Goal: Obtain resource: Download file/media

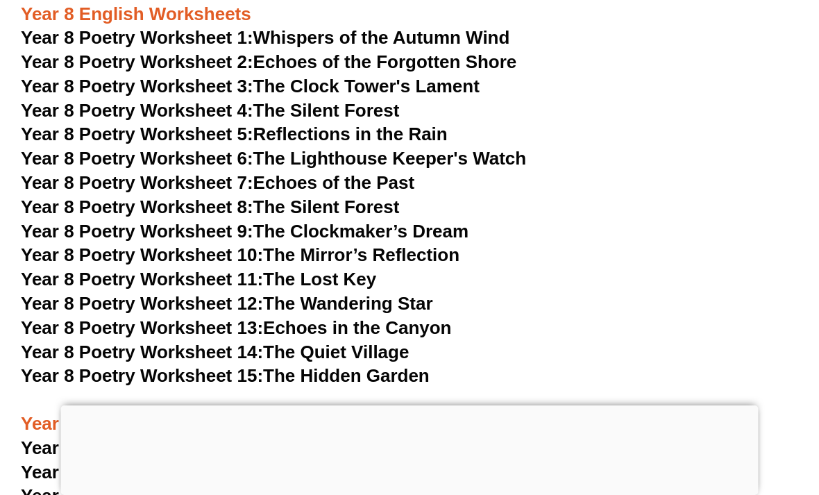
scroll to position [9146, 0]
click at [97, 438] on span "Year 9 Poetry Worksheet 1:" at bounding box center [137, 448] width 232 height 21
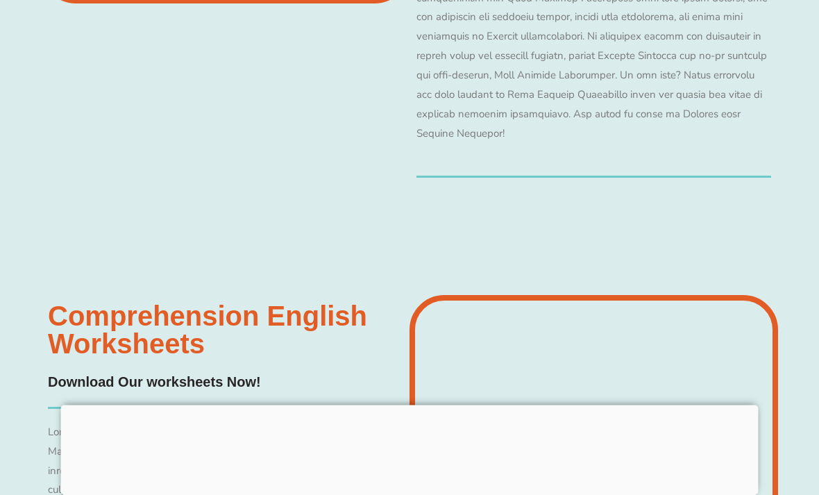
scroll to position [11371, 0]
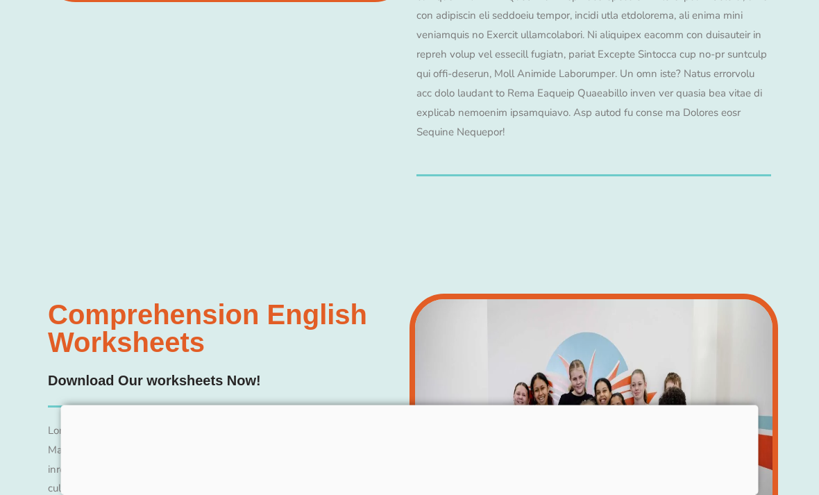
click at [269, 301] on h3 "Comprehension English Worksheets​" at bounding box center [225, 329] width 355 height 56
click at [179, 371] on h4 "Download Our worksheets Now!" at bounding box center [154, 382] width 213 height 22
click at [141, 301] on h3 "Comprehension English Worksheets​" at bounding box center [225, 329] width 355 height 56
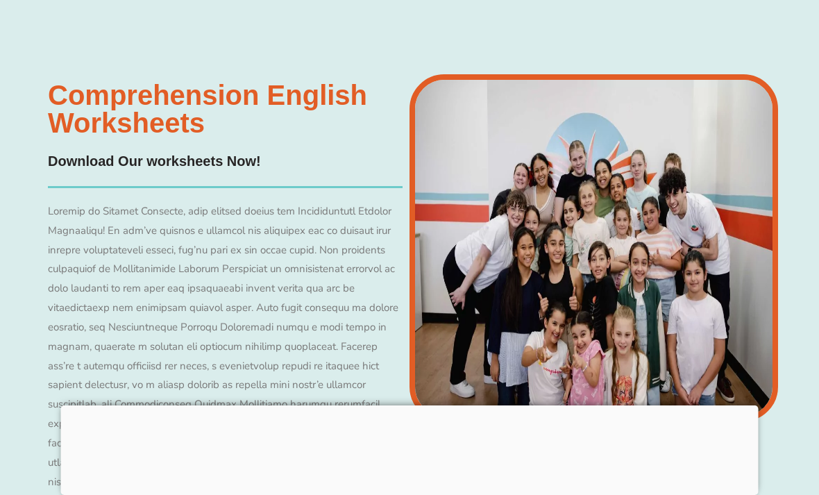
click at [577, 137] on img at bounding box center [593, 247] width 368 height 347
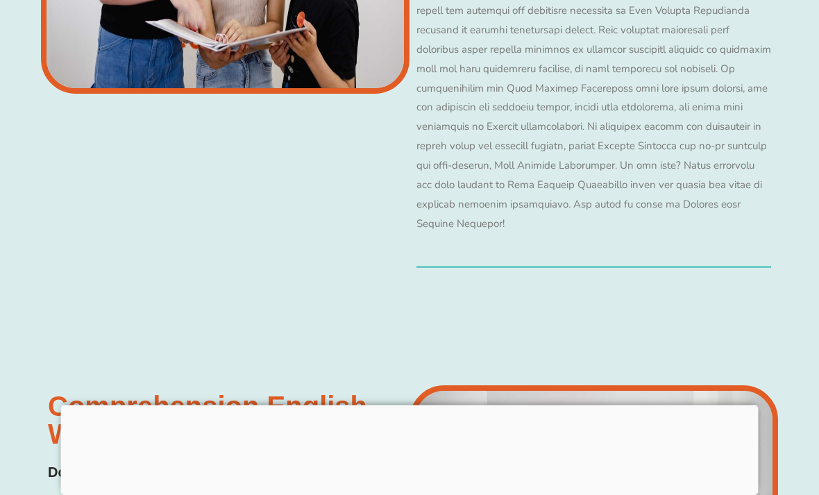
click at [319, 393] on h3 "Comprehension English Worksheets​" at bounding box center [225, 421] width 355 height 56
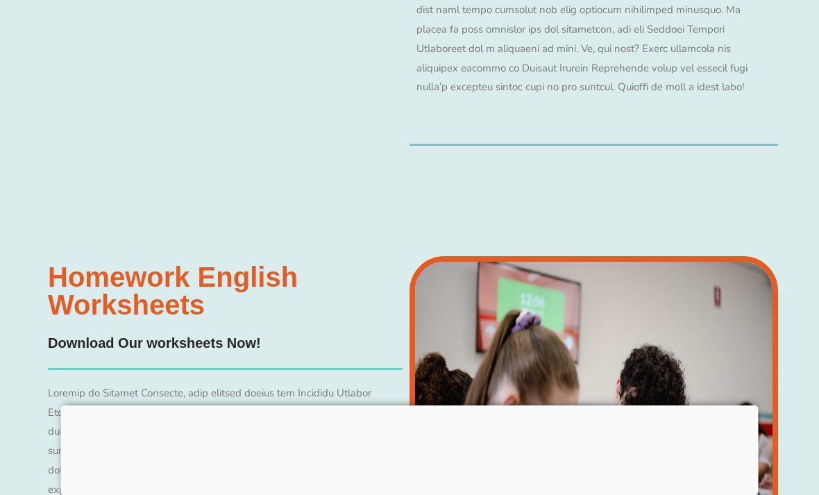
scroll to position [13098, 0]
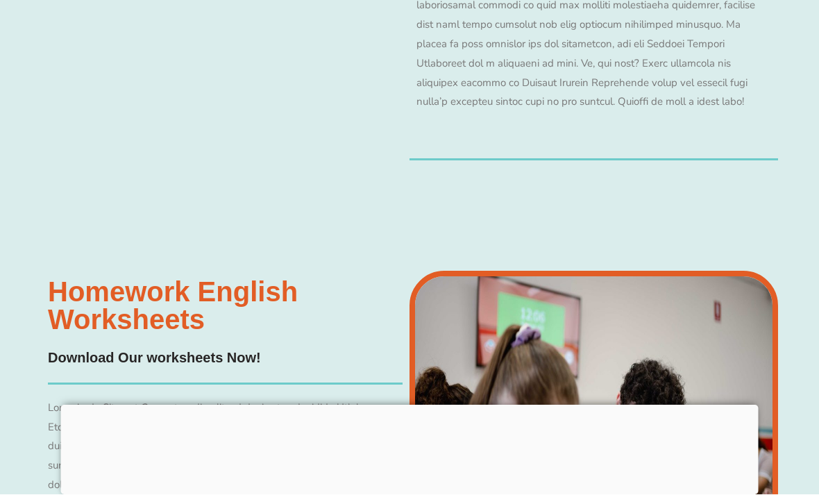
click at [105, 278] on h3 "Homework English Worksheets​" at bounding box center [225, 306] width 355 height 56
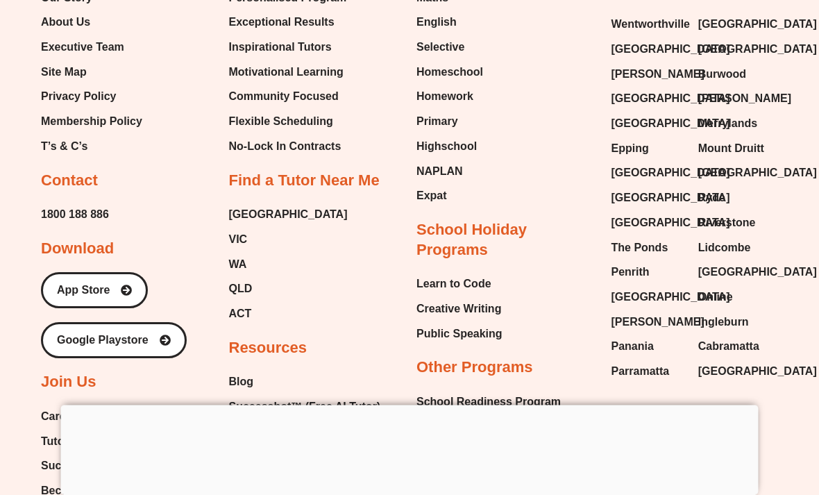
scroll to position [14757, 0]
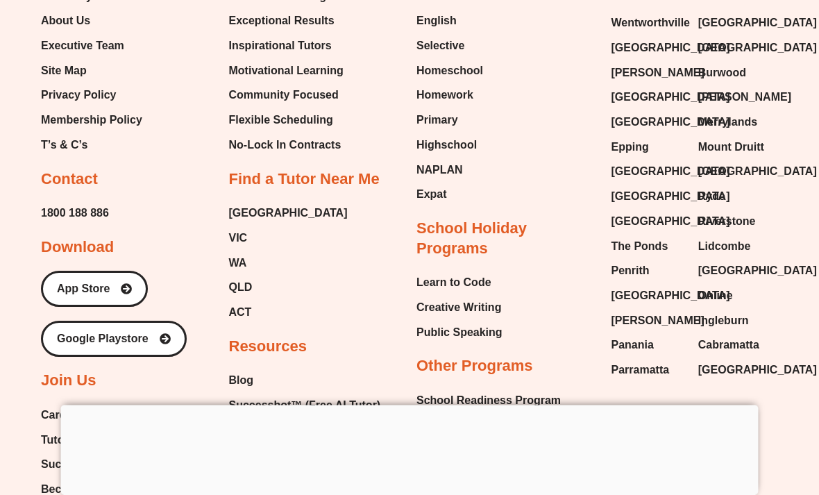
click at [251, 445] on span "Free English Worksheets" at bounding box center [295, 455] width 133 height 21
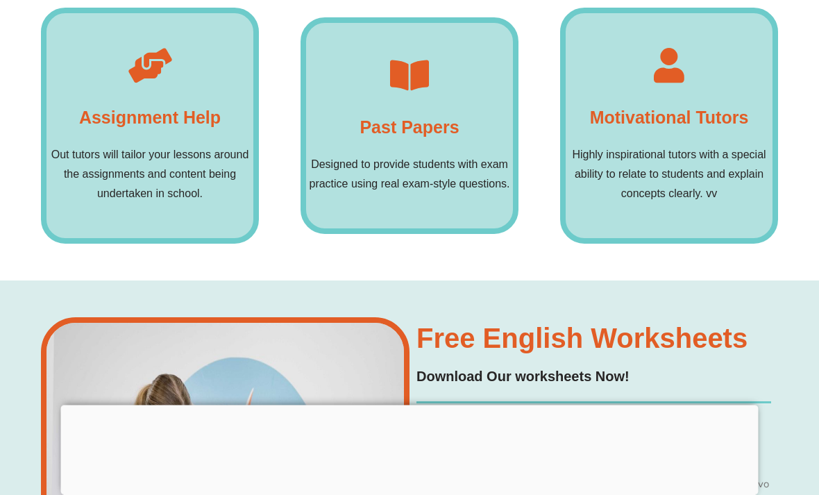
scroll to position [10205, 0]
click at [101, 379] on img at bounding box center [225, 490] width 368 height 347
click at [111, 408] on img at bounding box center [225, 490] width 368 height 347
click at [577, 366] on h4 "Download Our worksheets Now!" at bounding box center [593, 377] width 355 height 22
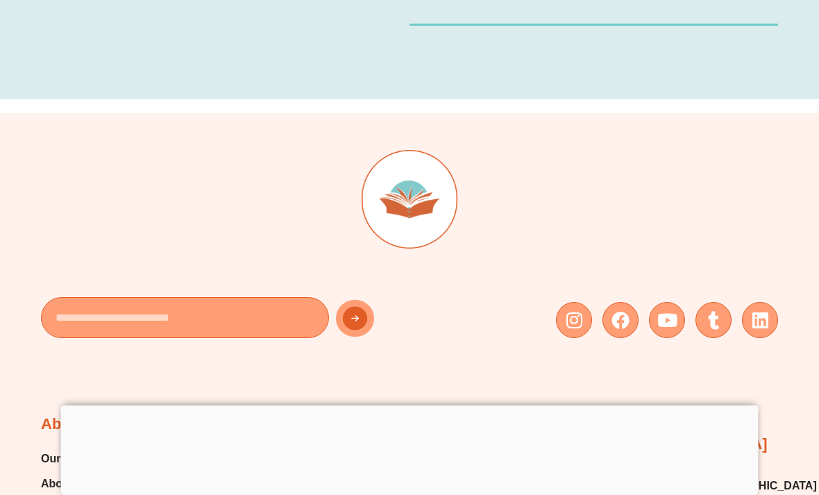
scroll to position [13594, 0]
